Goal: Information Seeking & Learning: Compare options

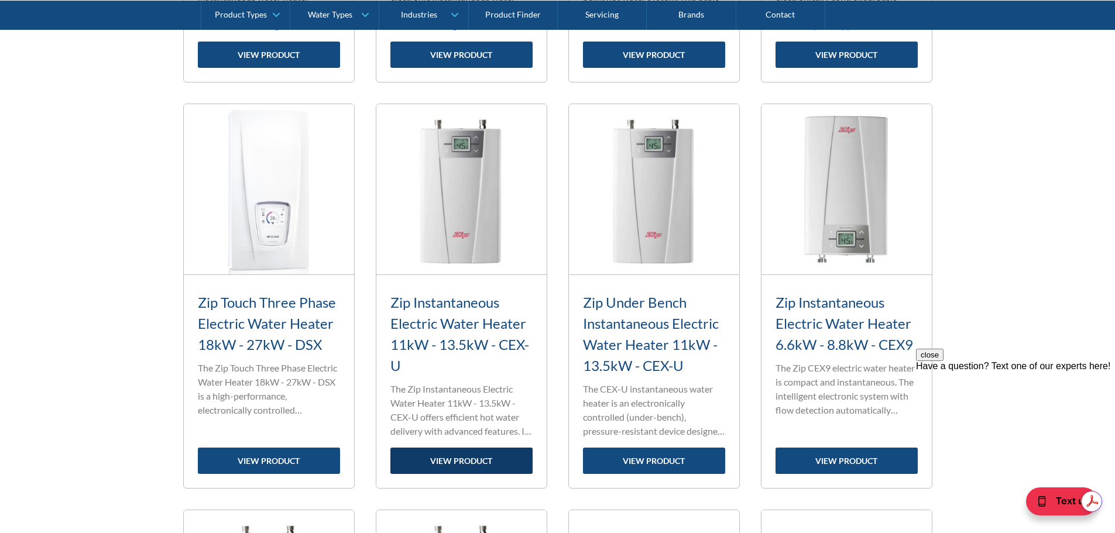
click at [460, 459] on link "view product" at bounding box center [461, 461] width 142 height 26
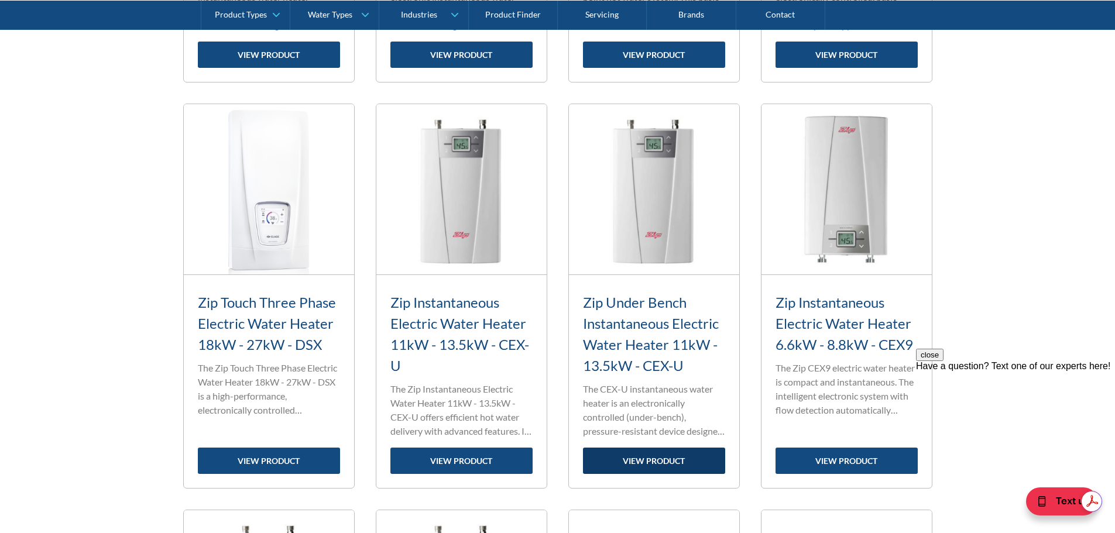
click at [635, 456] on link "view product" at bounding box center [654, 461] width 142 height 26
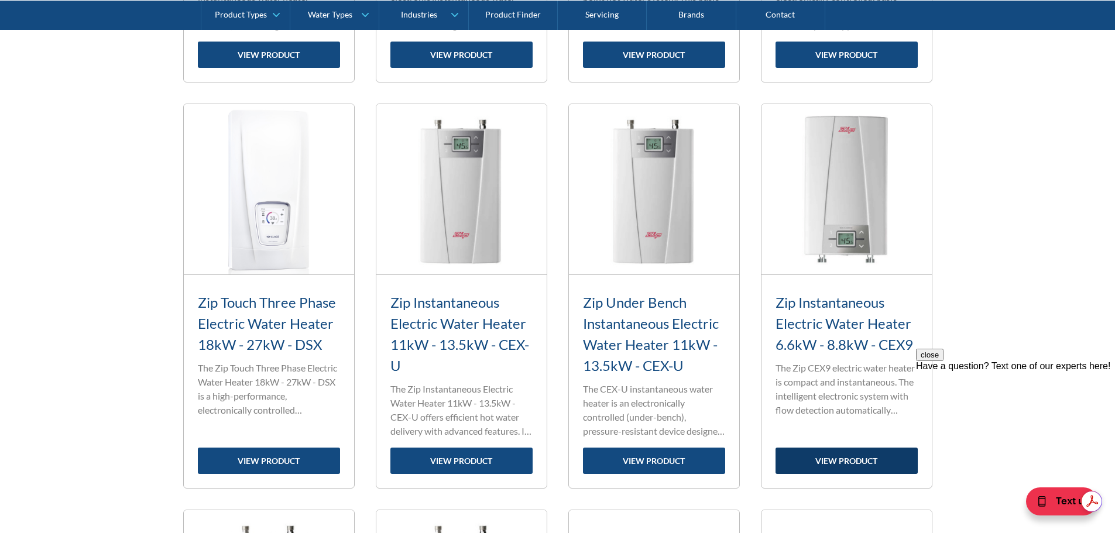
click at [832, 458] on link "view product" at bounding box center [847, 461] width 142 height 26
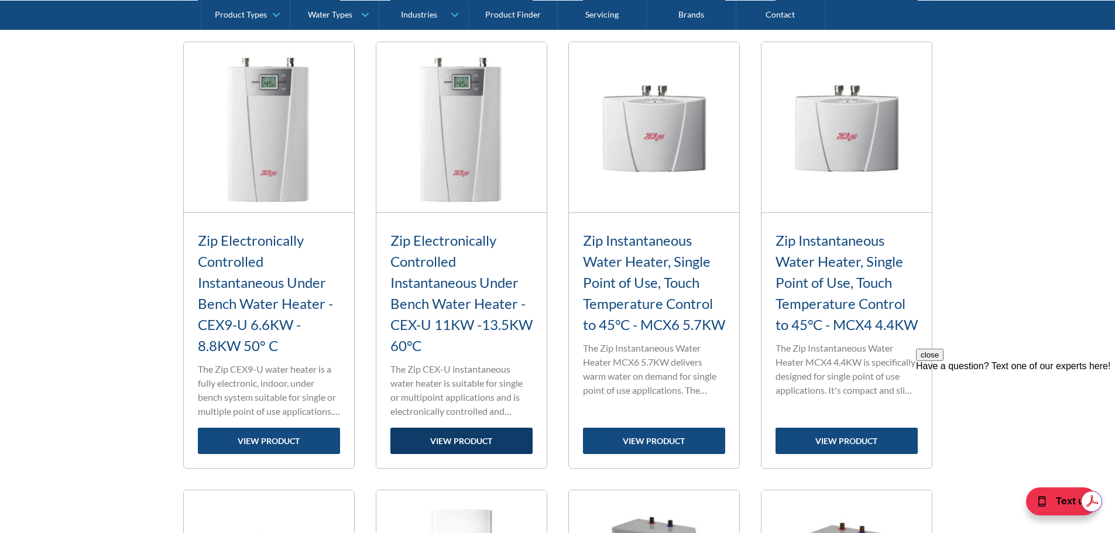
click at [459, 439] on link "view product" at bounding box center [461, 441] width 142 height 26
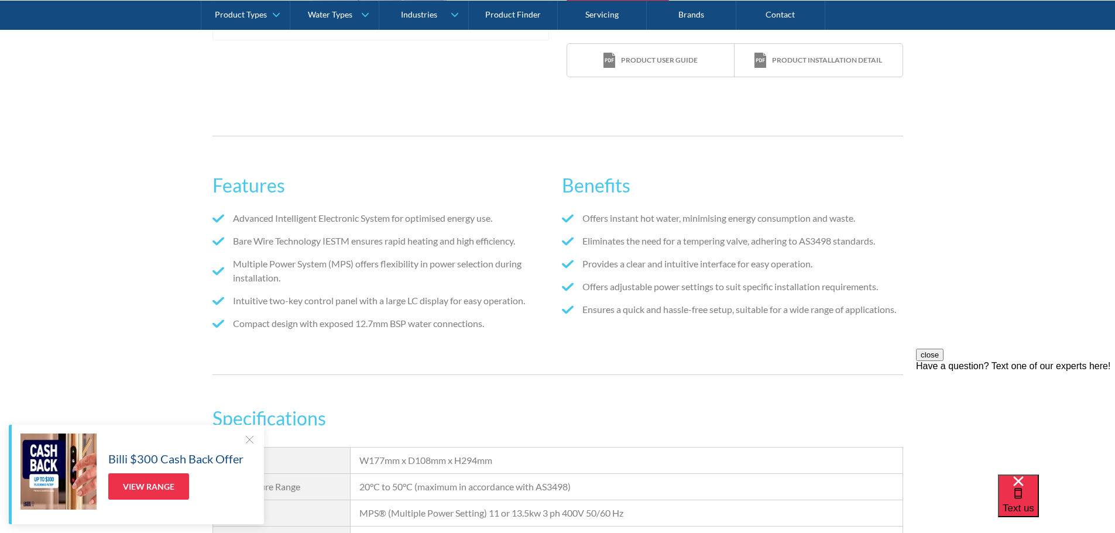
scroll to position [644, 0]
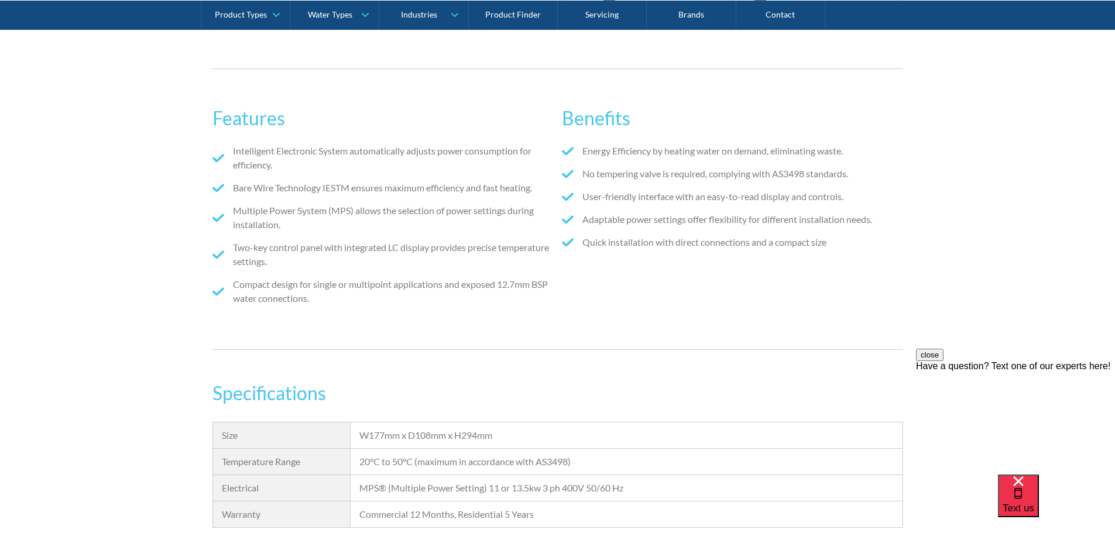
scroll to position [761, 0]
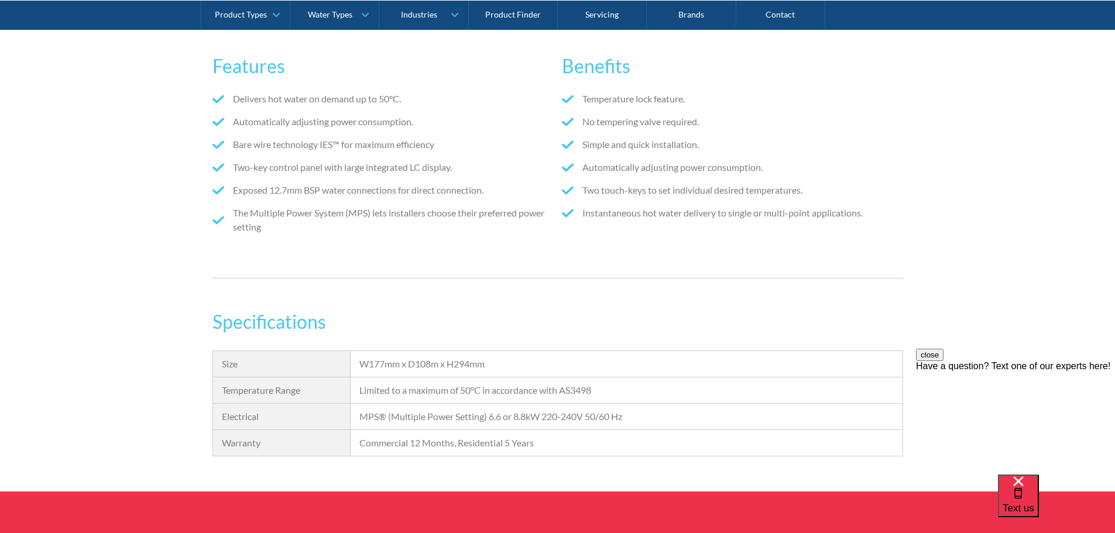
scroll to position [644, 0]
